Goal: Task Accomplishment & Management: Manage account settings

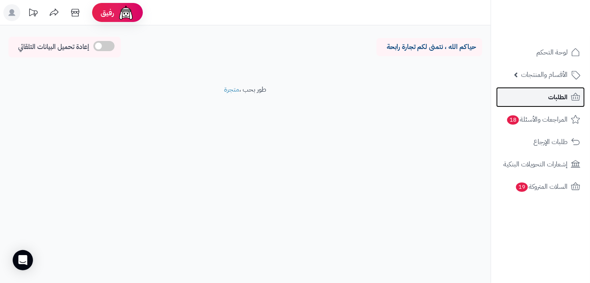
click at [546, 93] on link "الطلبات" at bounding box center [540, 97] width 89 height 20
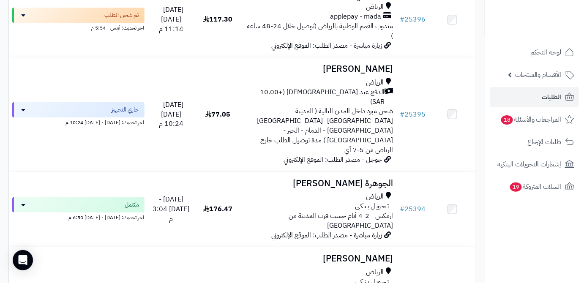
scroll to position [1037, 0]
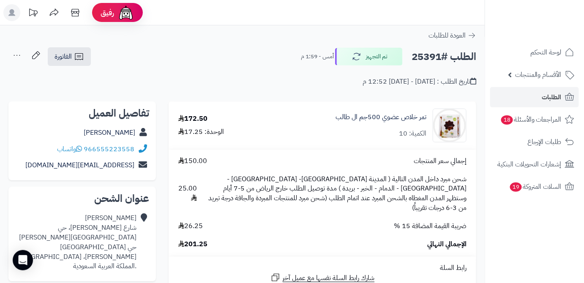
click at [430, 57] on h2 "الطلب #25391" at bounding box center [444, 56] width 65 height 17
copy h2 "25391"
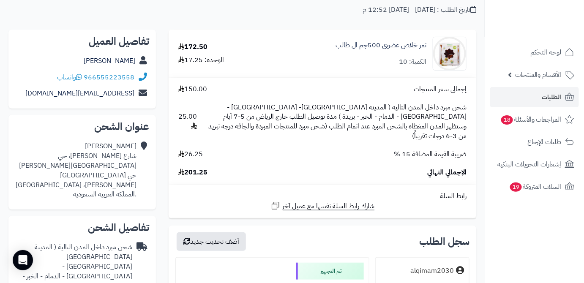
scroll to position [77, 0]
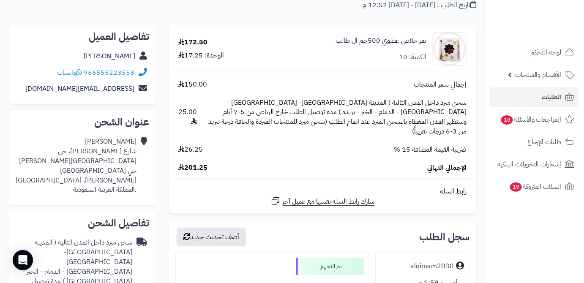
click at [195, 163] on span "201.25" at bounding box center [192, 168] width 29 height 10
copy span "201.25"
drag, startPoint x: 325, startPoint y: 38, endPoint x: 429, endPoint y: 40, distance: 104.0
click at [429, 40] on div "تمر خلاص عضوي 500جم ال طالب الكمية: 10" at bounding box center [371, 49] width 204 height 34
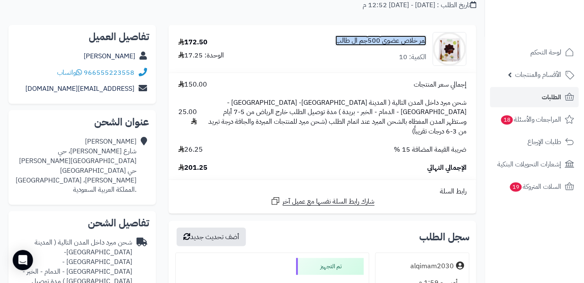
copy link "تمر خلاص عضوي 500جم ال طالب"
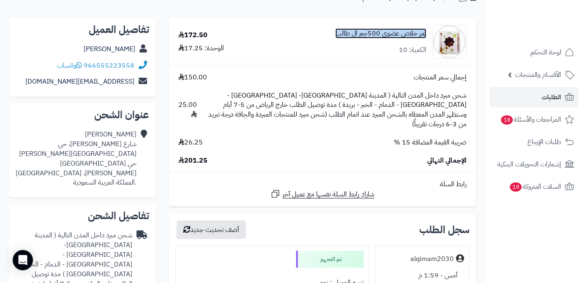
scroll to position [38, 0]
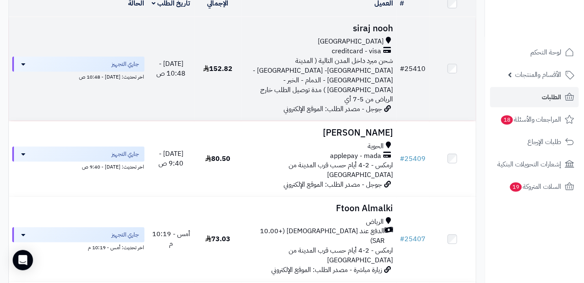
scroll to position [38, 0]
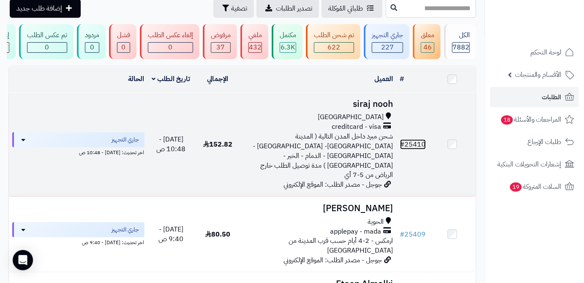
click at [418, 141] on link "# 25410" at bounding box center [413, 145] width 26 height 10
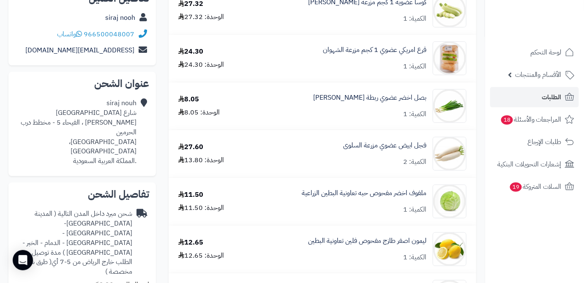
scroll to position [38, 0]
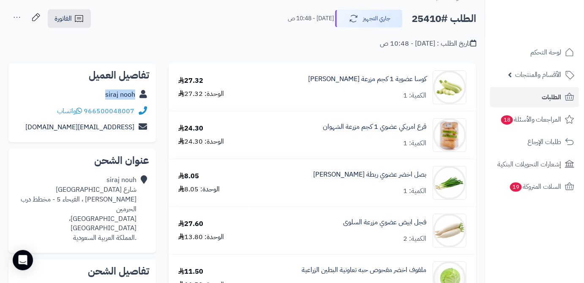
drag, startPoint x: 102, startPoint y: 95, endPoint x: 135, endPoint y: 97, distance: 33.0
click at [135, 97] on div "siraj nooh" at bounding box center [82, 95] width 134 height 16
copy link "siraj nooh"
drag, startPoint x: 85, startPoint y: 107, endPoint x: 153, endPoint y: 106, distance: 68.1
click at [153, 106] on div "تفاصيل العميل siraj nooh 966500048007 واتساب SSSSIRAJ25@GMAIL.COM" at bounding box center [82, 102] width 148 height 79
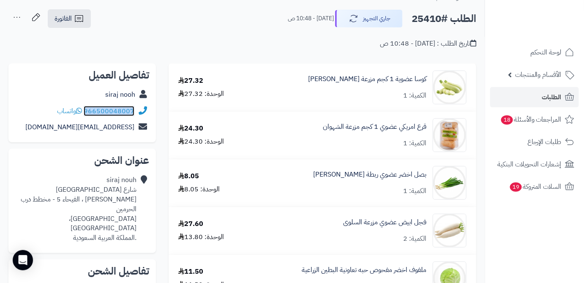
copy div "966500048007"
drag, startPoint x: 45, startPoint y: 125, endPoint x: 137, endPoint y: 123, distance: 91.8
click at [137, 123] on div "SSSSIRAJ25@GMAIL.COM" at bounding box center [82, 127] width 134 height 16
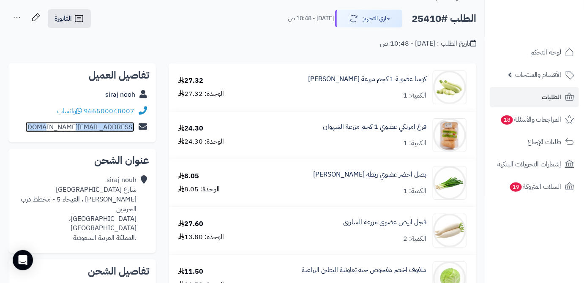
copy div "SSSSIRAJ25@GMAIL.COM"
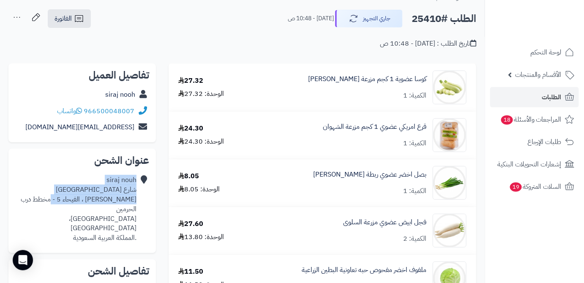
drag, startPoint x: 143, startPoint y: 191, endPoint x: 115, endPoint y: 197, distance: 28.1
click at [115, 197] on div "siraj nouh شارع ابو ذر الغفاري ، الفيحاء 5 - مخطط درب الحرمين جدة، جدة .المملكة…" at bounding box center [82, 209] width 134 height 74
click at [95, 200] on div "siraj nouh شارع ابو ذر الغفاري ، الفيحاء 5 - مخطط درب الحرمين جدة، جدة .المملكة…" at bounding box center [75, 209] width 121 height 68
drag, startPoint x: 136, startPoint y: 192, endPoint x: 108, endPoint y: 208, distance: 32.6
click at [108, 208] on div "siraj nouh شارع ابو ذر الغفاري ، الفيحاء 5 - مخطط درب الحرمين جدة، جدة .المملكة…" at bounding box center [75, 209] width 121 height 68
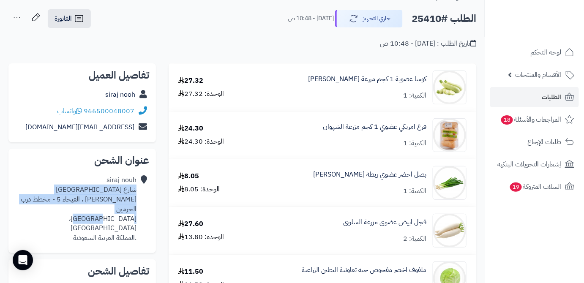
copy div "شارع ابو ذر الغفاري ، الفيحاء 5 - مخطط درب الحرمين جدة، جدة"
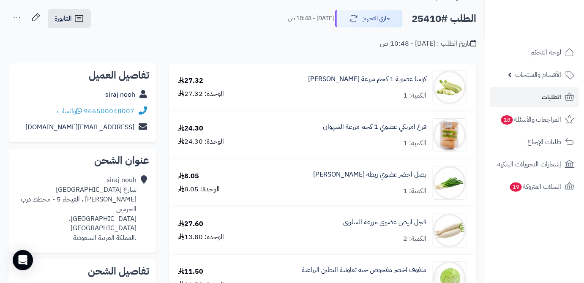
click at [412, 22] on h2 "الطلب #25410" at bounding box center [444, 18] width 65 height 17
click at [420, 16] on h2 "الطلب #25410" at bounding box center [444, 18] width 65 height 17
copy h2 "25410"
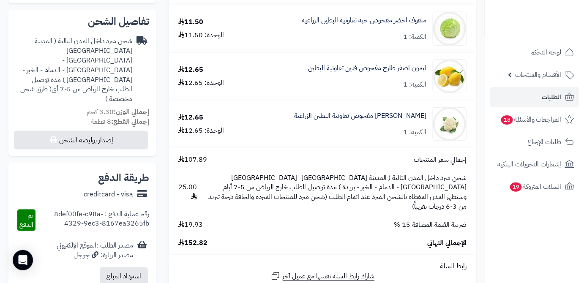
scroll to position [307, 0]
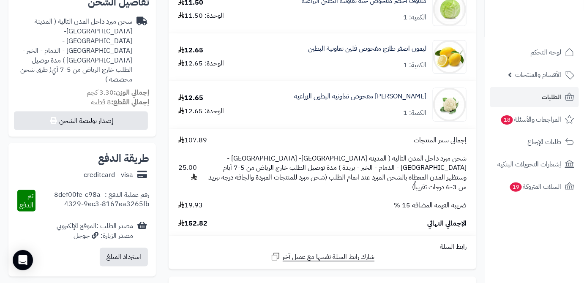
click at [200, 221] on td "إجمالي سعر المنتجات 107.89 شحن مبرد داخل المدن التالية ( المدينة المنورة- جدة -…" at bounding box center [323, 182] width 308 height 107
click at [201, 219] on span "152.82" at bounding box center [192, 224] width 29 height 10
copy span "152.82"
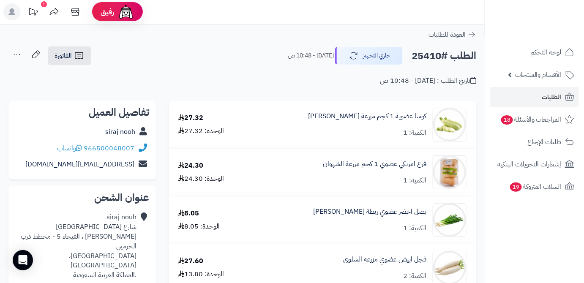
scroll to position [0, 0]
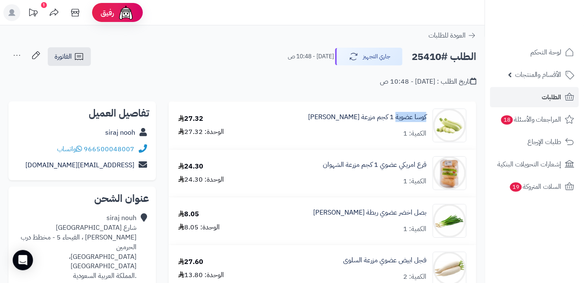
drag, startPoint x: 429, startPoint y: 116, endPoint x: 397, endPoint y: 123, distance: 33.4
click at [397, 123] on div "كوسا عضوية 1 كجم مزرعة الشهوان الكمية: 1" at bounding box center [362, 126] width 222 height 34
copy link "كوسا عضوية"
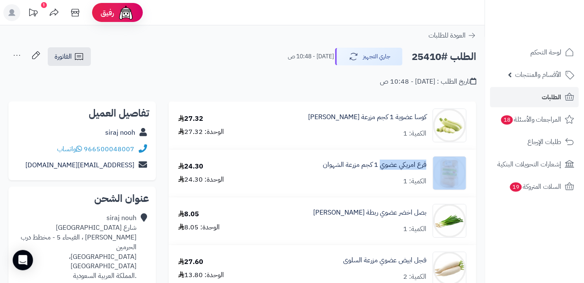
drag, startPoint x: 432, startPoint y: 162, endPoint x: 380, endPoint y: 172, distance: 52.8
click at [380, 172] on div "قرع امريكي عضوي 1 كجم مزرعة الشهوان الكمية: 1" at bounding box center [362, 173] width 222 height 34
copy div "قرع امريكي عضوي"
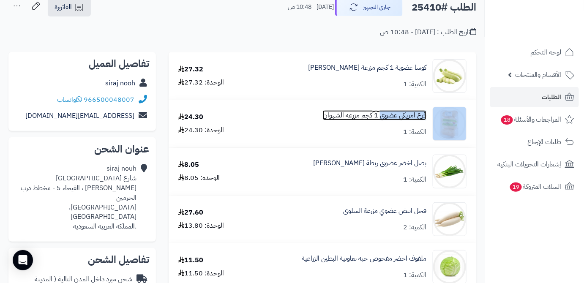
scroll to position [77, 0]
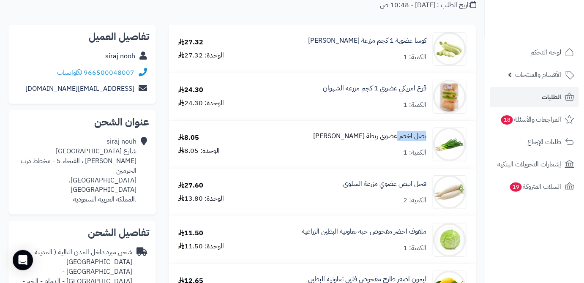
drag, startPoint x: 414, startPoint y: 138, endPoint x: 397, endPoint y: 141, distance: 16.7
click at [397, 141] on div "بصل اخضر عضوي ربطة الشهوان الكمية: 1" at bounding box center [362, 145] width 222 height 34
copy link "بصل اخضر"
drag, startPoint x: 429, startPoint y: 184, endPoint x: 400, endPoint y: 187, distance: 28.9
click at [400, 187] on div "فجل ابيض عضوي مزرعة السلوى الكمية: 2" at bounding box center [362, 192] width 222 height 34
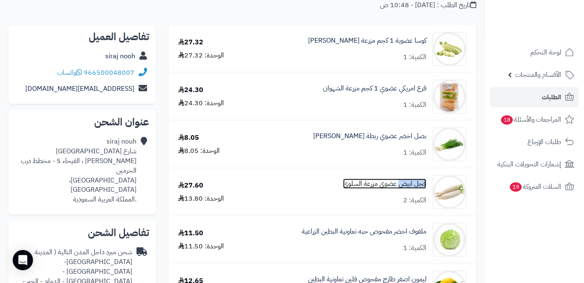
copy link "فجل ابيض"
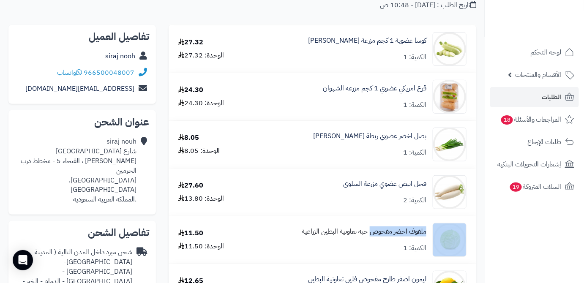
drag, startPoint x: 433, startPoint y: 229, endPoint x: 372, endPoint y: 234, distance: 61.1
click at [372, 234] on div "ملفوف اخضر مفحوص حبه تعاونية البطين الزراعية الكمية: 1" at bounding box center [362, 240] width 222 height 34
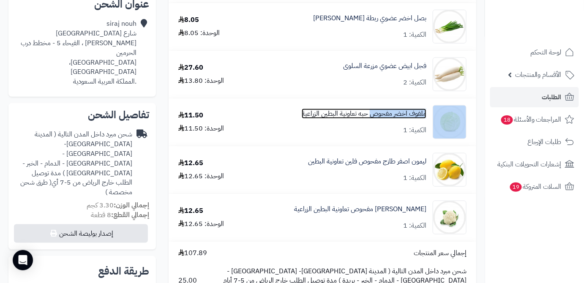
scroll to position [230, 0]
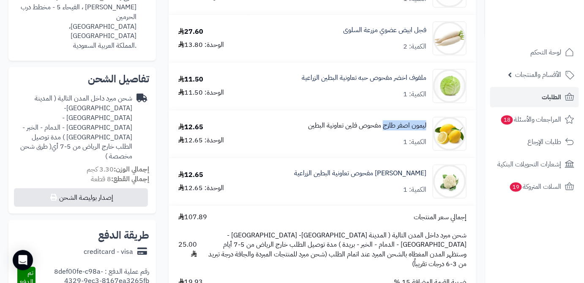
drag, startPoint x: 428, startPoint y: 127, endPoint x: 385, endPoint y: 131, distance: 43.3
click at [383, 131] on div "ليمون اصفر طازج مفحوص فلين تعاونية البطين الكمية: 1" at bounding box center [362, 134] width 222 height 34
drag, startPoint x: 429, startPoint y: 172, endPoint x: 380, endPoint y: 178, distance: 49.5
click at [380, 178] on div "زهرة حبه مفحوص تعاونية البطين الزراعية الكمية: 1" at bounding box center [362, 182] width 222 height 34
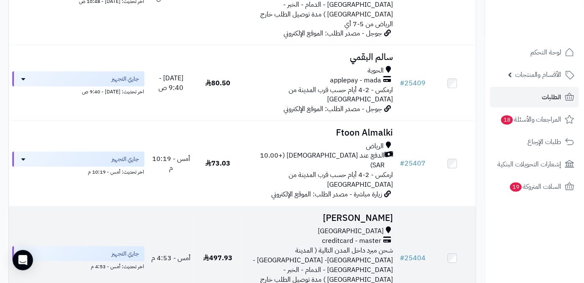
scroll to position [115, 0]
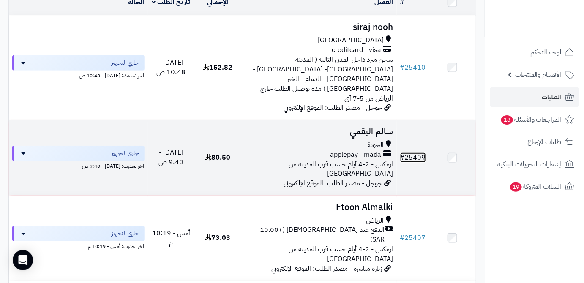
click at [410, 153] on link "# 25409" at bounding box center [413, 158] width 26 height 10
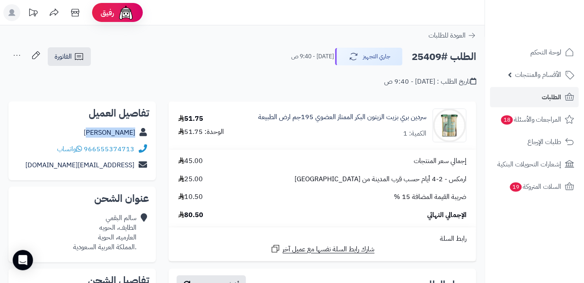
drag, startPoint x: 101, startPoint y: 137, endPoint x: 140, endPoint y: 135, distance: 38.5
click at [140, 135] on div "سالم البقمي" at bounding box center [82, 133] width 134 height 16
copy div "سالم البقمي"
drag, startPoint x: 85, startPoint y: 147, endPoint x: 142, endPoint y: 146, distance: 57.1
click at [142, 146] on div "966555374713 واتساب" at bounding box center [82, 149] width 134 height 16
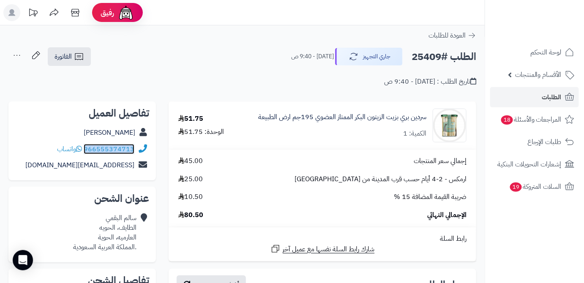
copy div "966555374713"
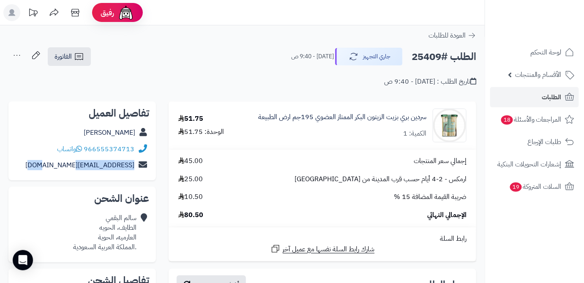
drag, startPoint x: 53, startPoint y: 167, endPoint x: 140, endPoint y: 170, distance: 87.1
click at [140, 170] on div "salem661@icloud.com" at bounding box center [82, 165] width 134 height 16
copy div "salem661@icloud.com"
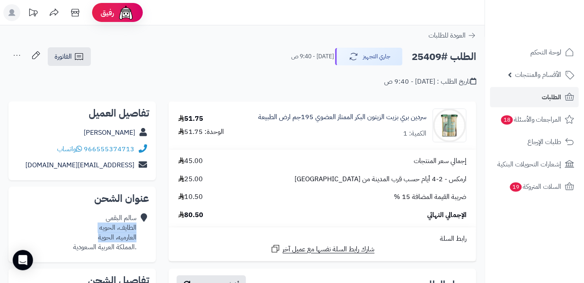
drag, startPoint x: 98, startPoint y: 236, endPoint x: 137, endPoint y: 229, distance: 40.3
click at [137, 229] on div "سالم البقمي الطايف، الحويه العارميه، الحوية .المملكة العربية السعودية" at bounding box center [82, 232] width 134 height 45
copy div "الطايف، الحويه العارميه، الحوية"
click at [435, 52] on h2 "الطلب #25409" at bounding box center [444, 56] width 65 height 17
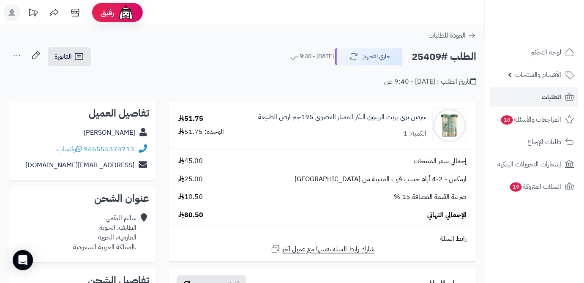
copy h2 "25409"
click at [195, 216] on span "80.50" at bounding box center [190, 216] width 25 height 10
copy span "80.50"
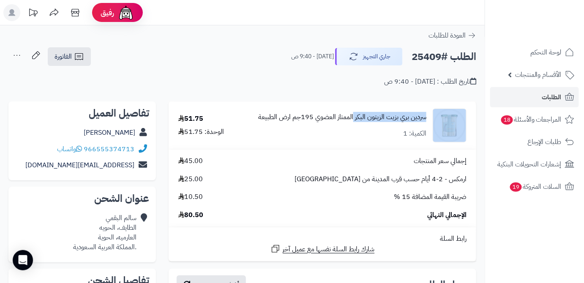
drag, startPoint x: 430, startPoint y: 118, endPoint x: 354, endPoint y: 122, distance: 76.6
click at [354, 122] on div "سردين بري بزيت الزيتون البكر الممتاز العضوي 195جم ارض الطبيعة الكمية: 1" at bounding box center [357, 126] width 233 height 34
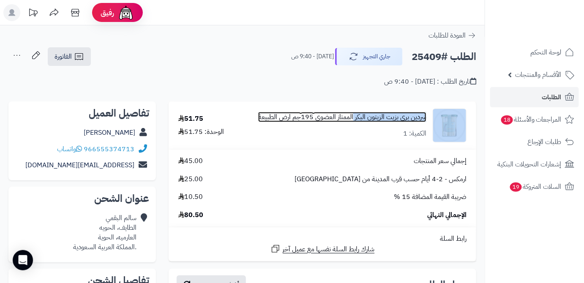
copy div "سردين بري بزيت الزيتون البكر"
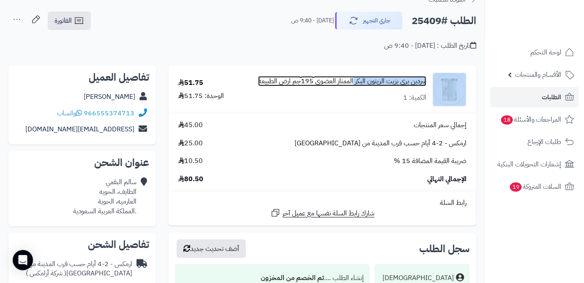
scroll to position [77, 0]
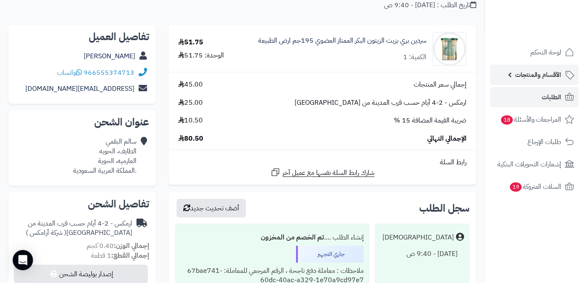
click at [535, 78] on span "الأقسام والمنتجات" at bounding box center [538, 75] width 47 height 12
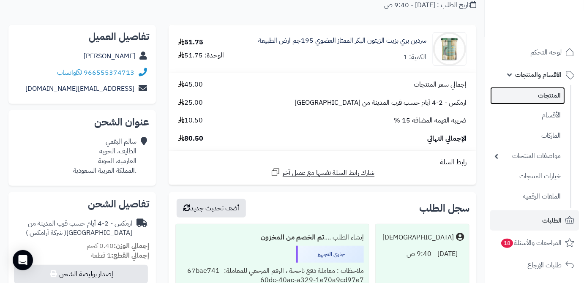
click at [533, 98] on link "المنتجات" at bounding box center [527, 95] width 75 height 17
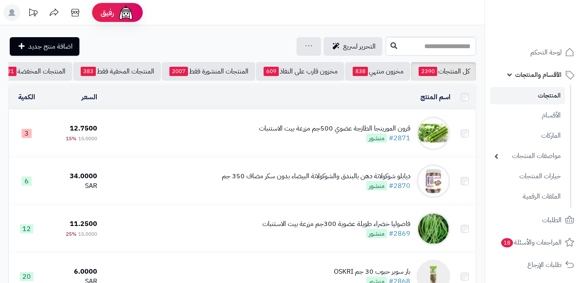
scroll to position [0, -89]
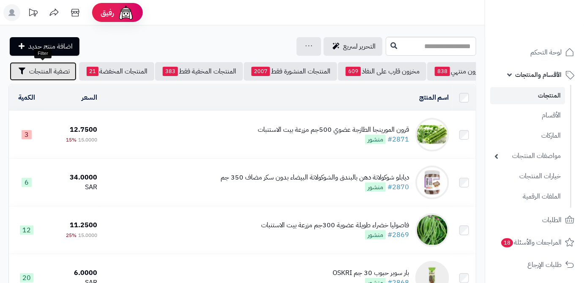
click at [30, 78] on button "تصفية المنتجات" at bounding box center [43, 71] width 67 height 19
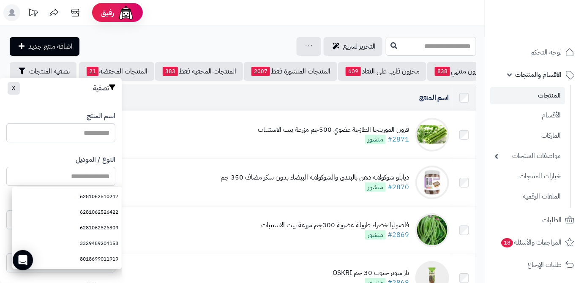
paste input "**********"
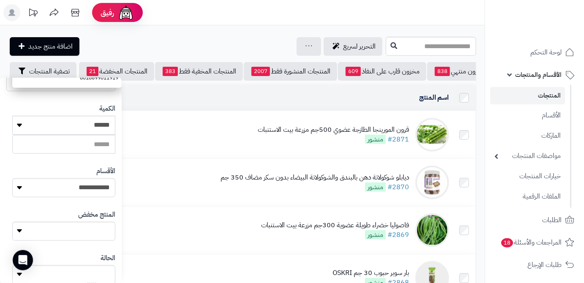
scroll to position [233, 0]
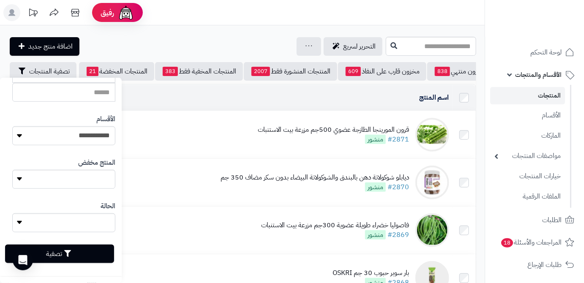
type input "**********"
click at [91, 253] on button "تصفية" at bounding box center [59, 254] width 109 height 19
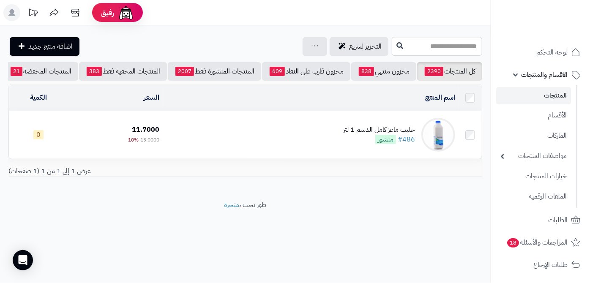
click at [350, 132] on div "حليب ماعز كامل الدسم 1 لتر" at bounding box center [379, 130] width 72 height 10
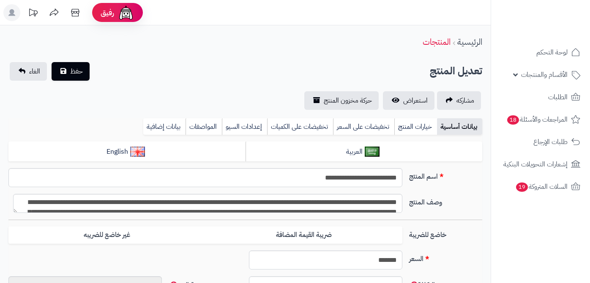
type input "******"
type input "********"
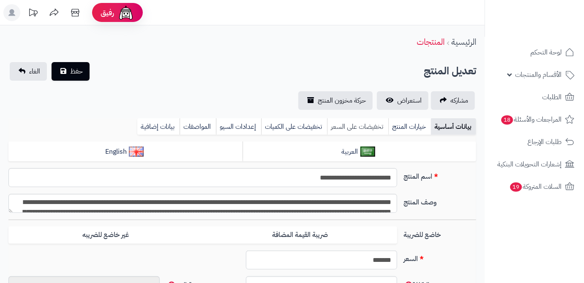
type input "*****"
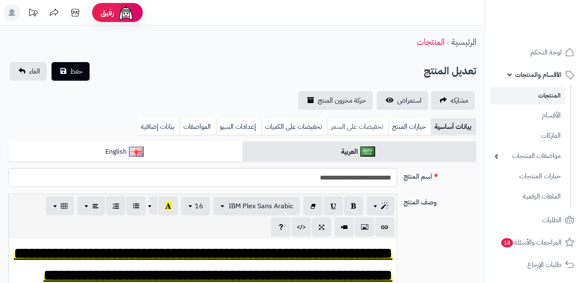
type input "*****"
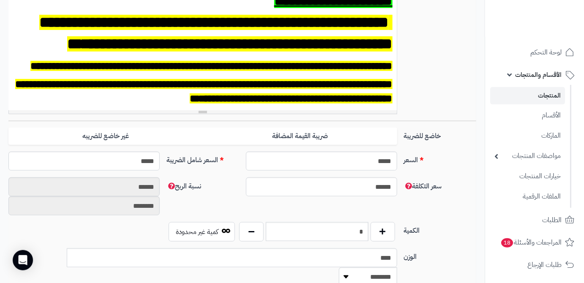
scroll to position [269, 0]
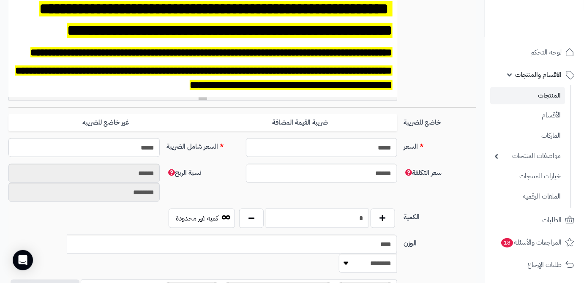
click at [344, 223] on input "*" at bounding box center [317, 218] width 103 height 19
type input "**"
click at [345, 174] on input "******" at bounding box center [321, 173] width 151 height 19
click at [341, 200] on div "سعر التكلفة ****** نسبة الربح ****** ********" at bounding box center [242, 186] width 475 height 45
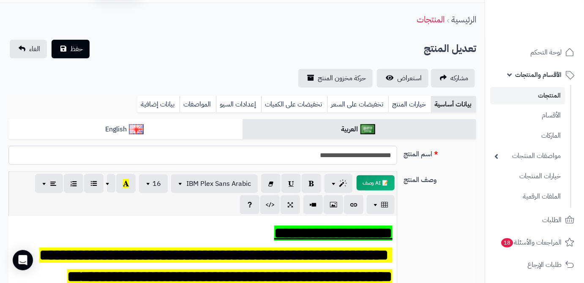
scroll to position [0, 0]
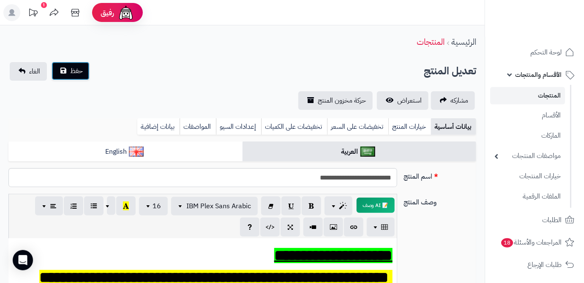
click at [77, 78] on button "حفظ" at bounding box center [71, 71] width 38 height 19
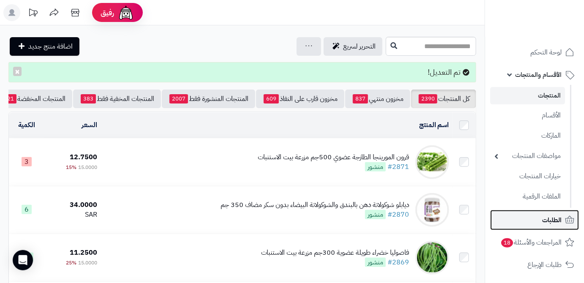
click at [542, 219] on span "الطلبات" at bounding box center [551, 220] width 19 height 12
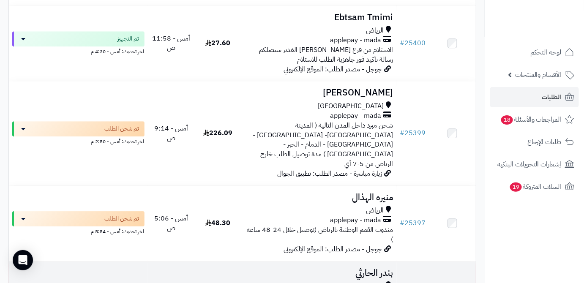
scroll to position [769, 0]
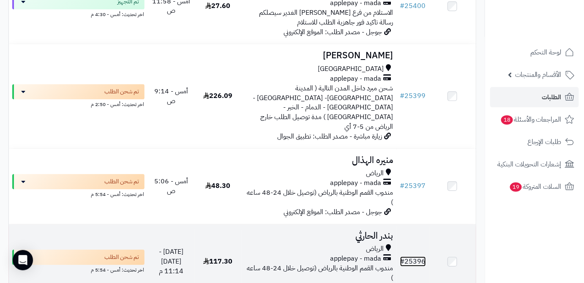
click at [415, 257] on link "# 25396" at bounding box center [413, 262] width 26 height 10
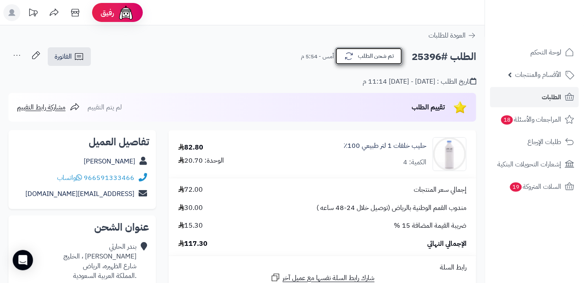
click at [366, 60] on button "تم شحن الطلب" at bounding box center [369, 56] width 68 height 18
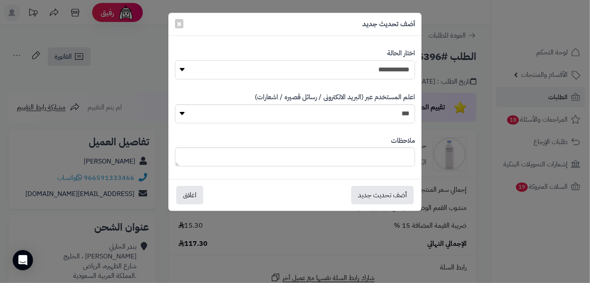
click at [371, 73] on select "**********" at bounding box center [295, 69] width 241 height 19
select select "*"
click at [175, 60] on select "**********" at bounding box center [295, 69] width 241 height 19
paste textarea "**********"
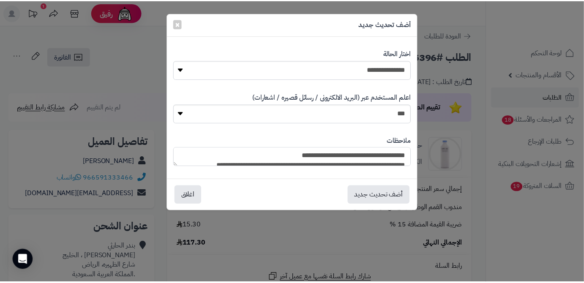
scroll to position [82, 0]
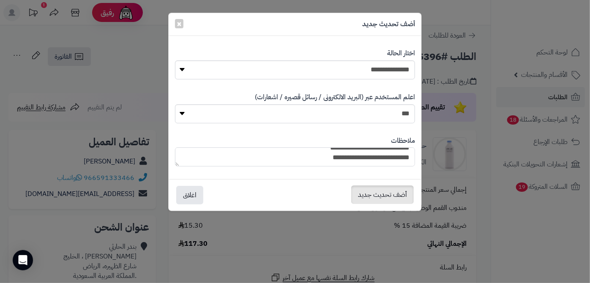
type textarea "**********"
click at [378, 199] on button "أضف تحديث جديد" at bounding box center [382, 195] width 63 height 19
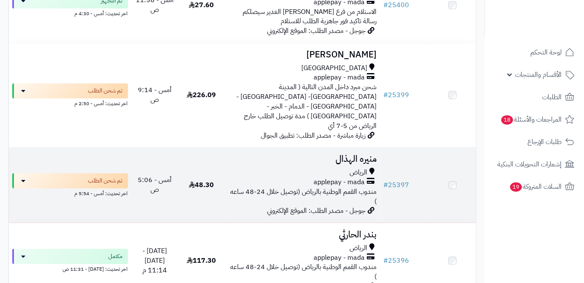
scroll to position [769, 0]
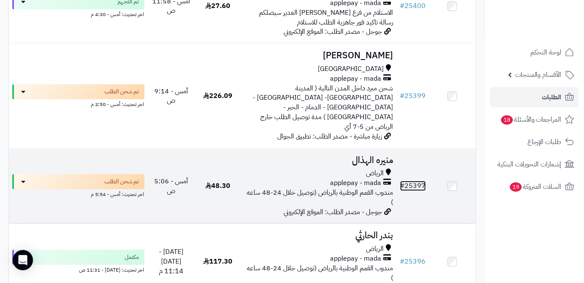
click at [416, 181] on link "# 25397" at bounding box center [413, 186] width 26 height 10
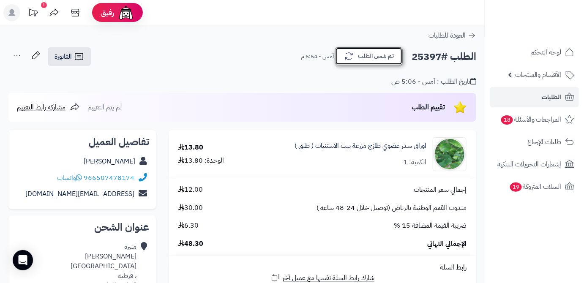
click at [394, 62] on button "تم شحن الطلب" at bounding box center [369, 56] width 68 height 18
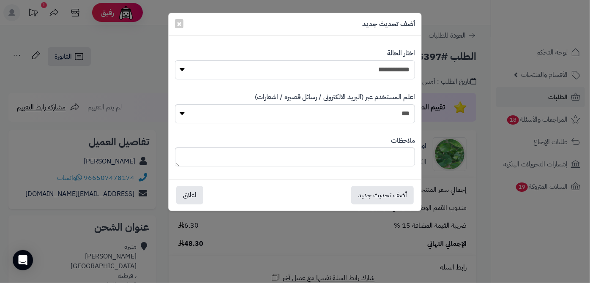
click at [394, 62] on select "**********" at bounding box center [295, 69] width 241 height 19
select select "*"
click at [175, 60] on select "**********" at bounding box center [295, 69] width 241 height 19
paste textarea "**********"
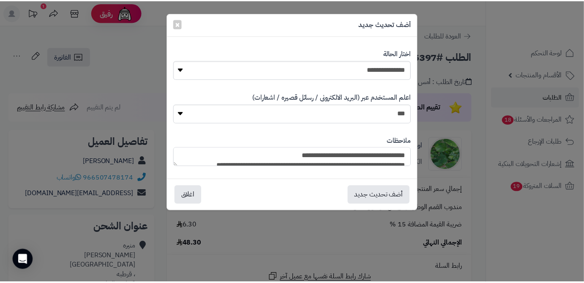
scroll to position [82, 0]
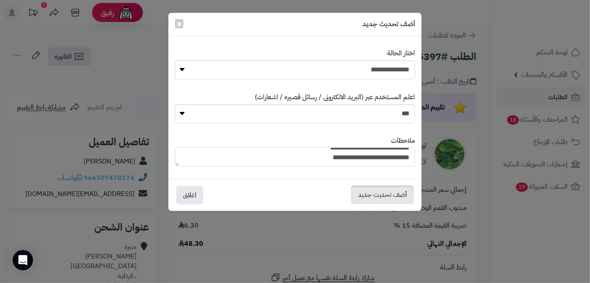
type textarea "**********"
click at [373, 189] on button "أضف تحديث جديد" at bounding box center [382, 195] width 63 height 19
